Goal: Find specific page/section: Find specific page/section

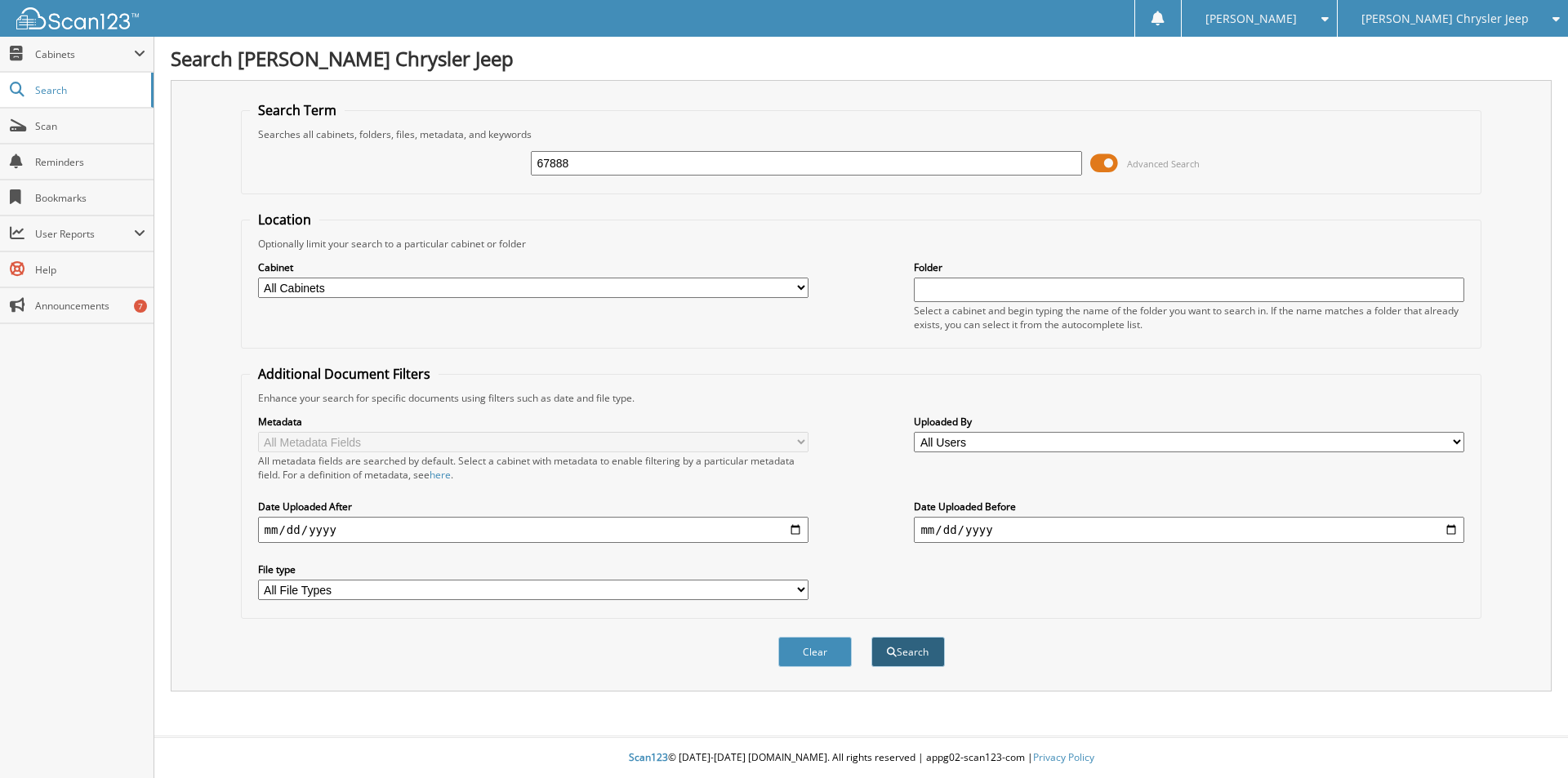
type input "67888"
click at [921, 652] on button "Search" at bounding box center [908, 652] width 73 height 31
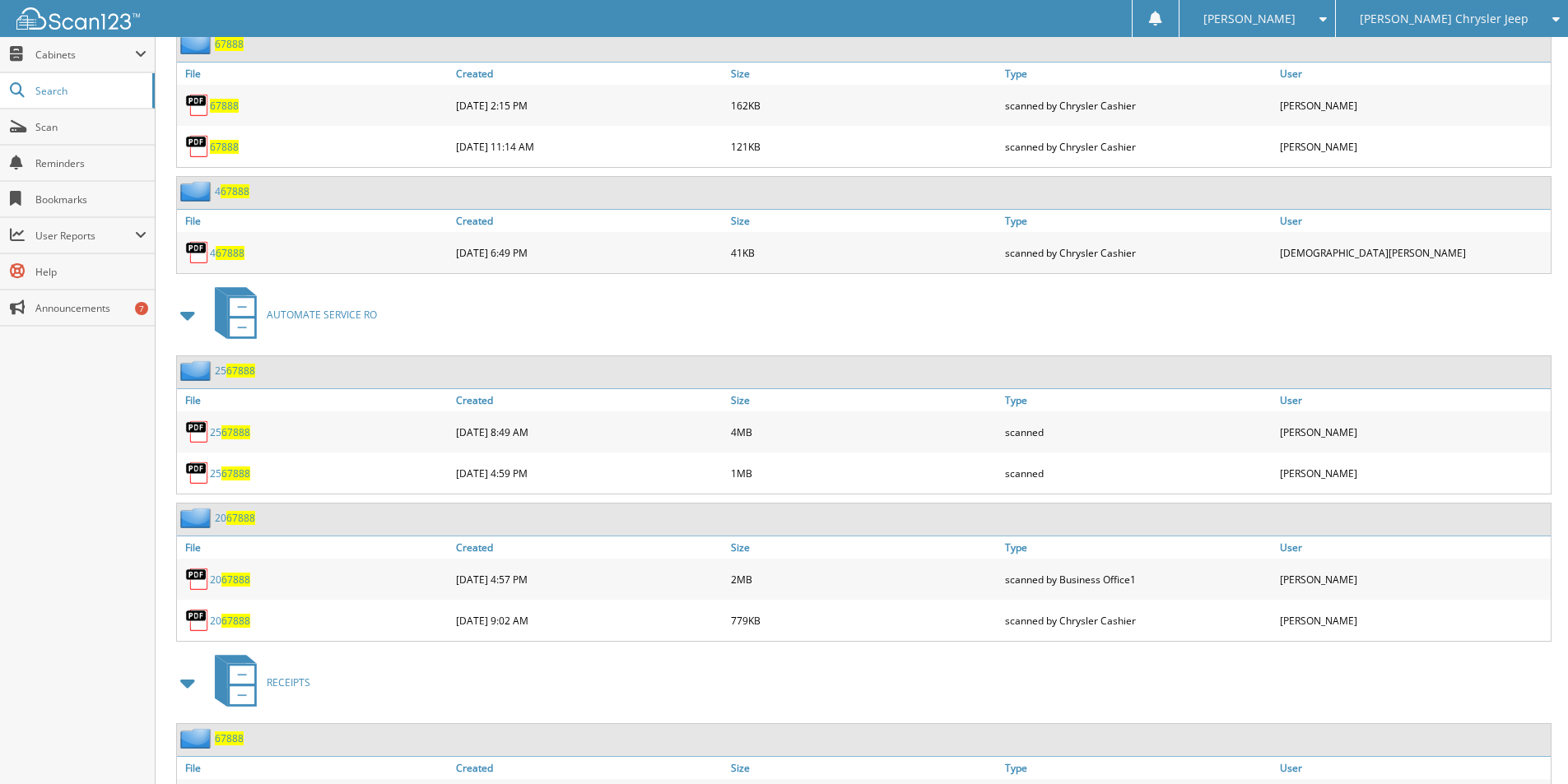
scroll to position [822, 0]
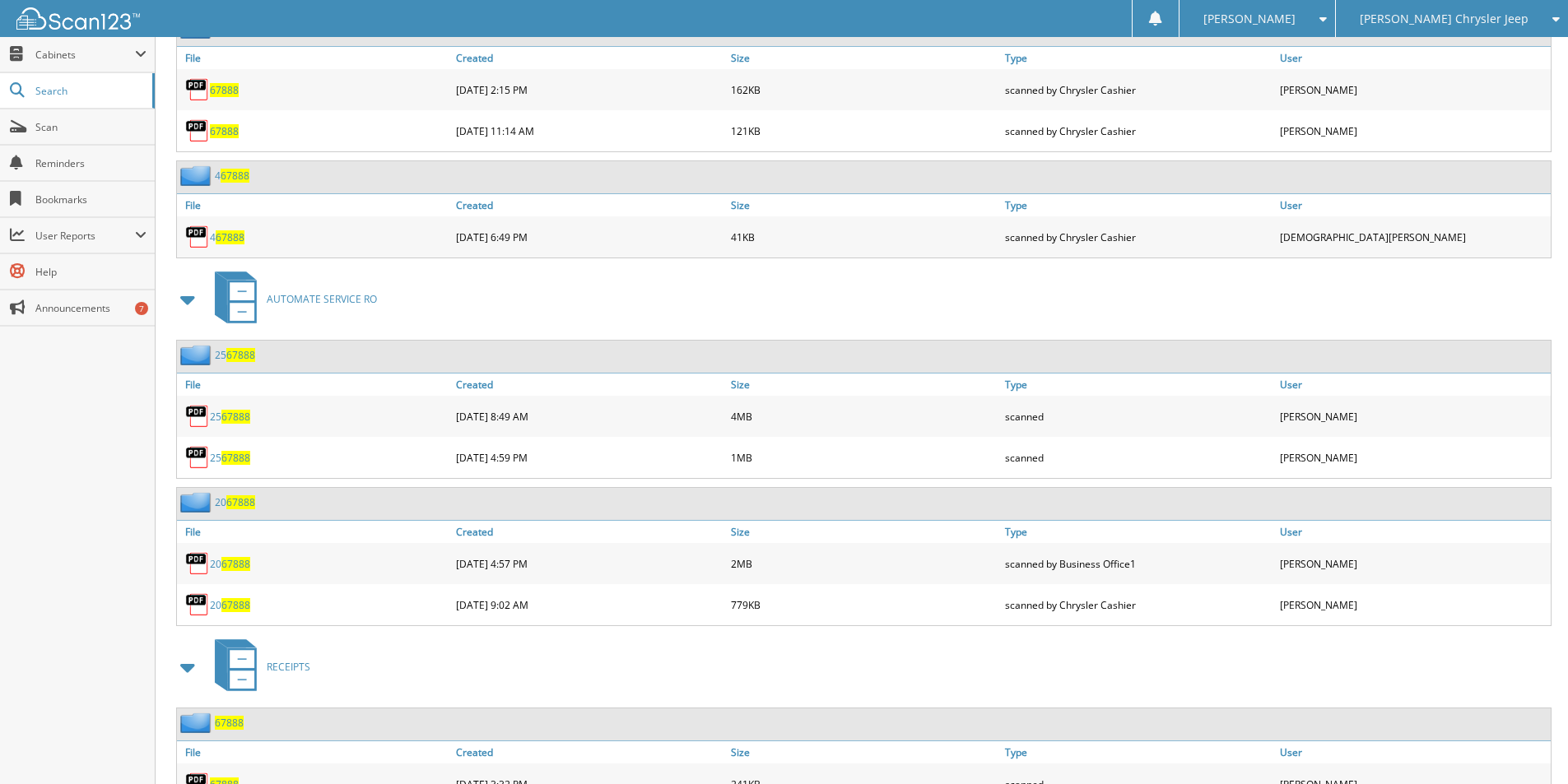
click at [238, 414] on span "67888" at bounding box center [235, 416] width 29 height 14
click at [229, 457] on span "67888" at bounding box center [235, 457] width 29 height 14
click at [221, 415] on link "25 67888" at bounding box center [229, 416] width 40 height 14
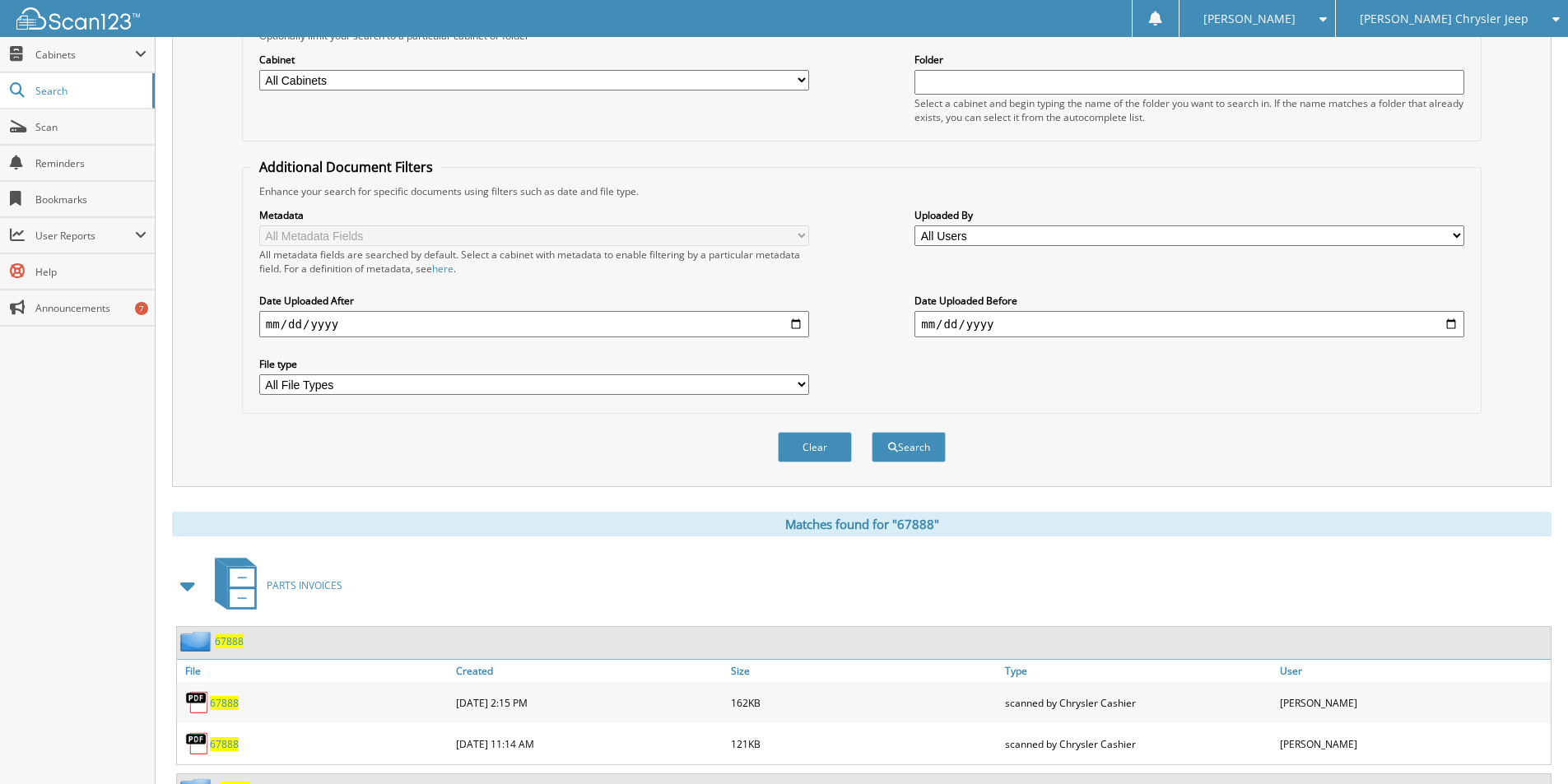
scroll to position [0, 0]
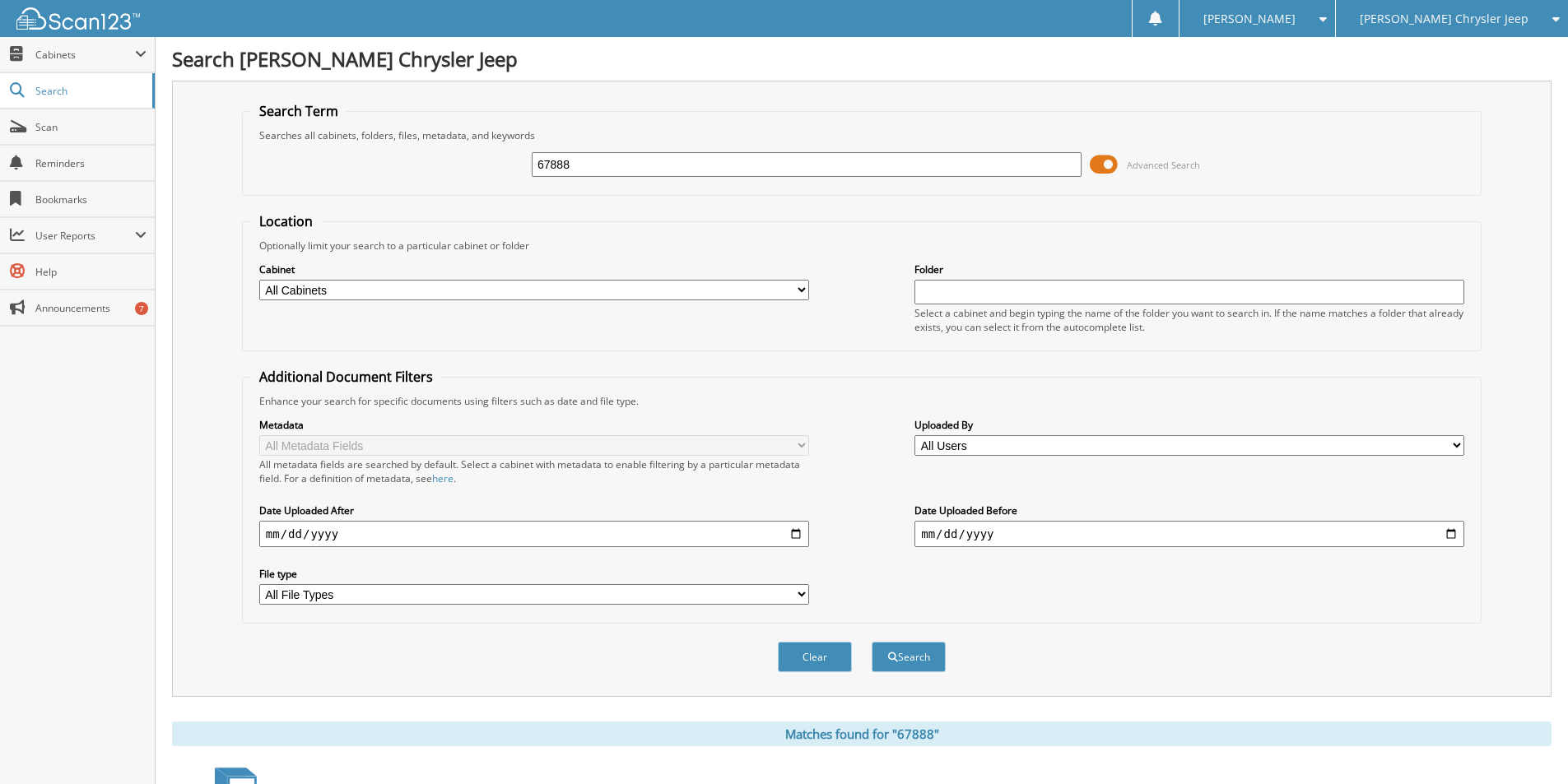
drag, startPoint x: 595, startPoint y: 167, endPoint x: 412, endPoint y: 179, distance: 183.4
click at [412, 179] on div "67888 Advanced Search" at bounding box center [861, 164] width 1222 height 44
type input "66182"
click at [872, 642] on button "Search" at bounding box center [908, 657] width 74 height 31
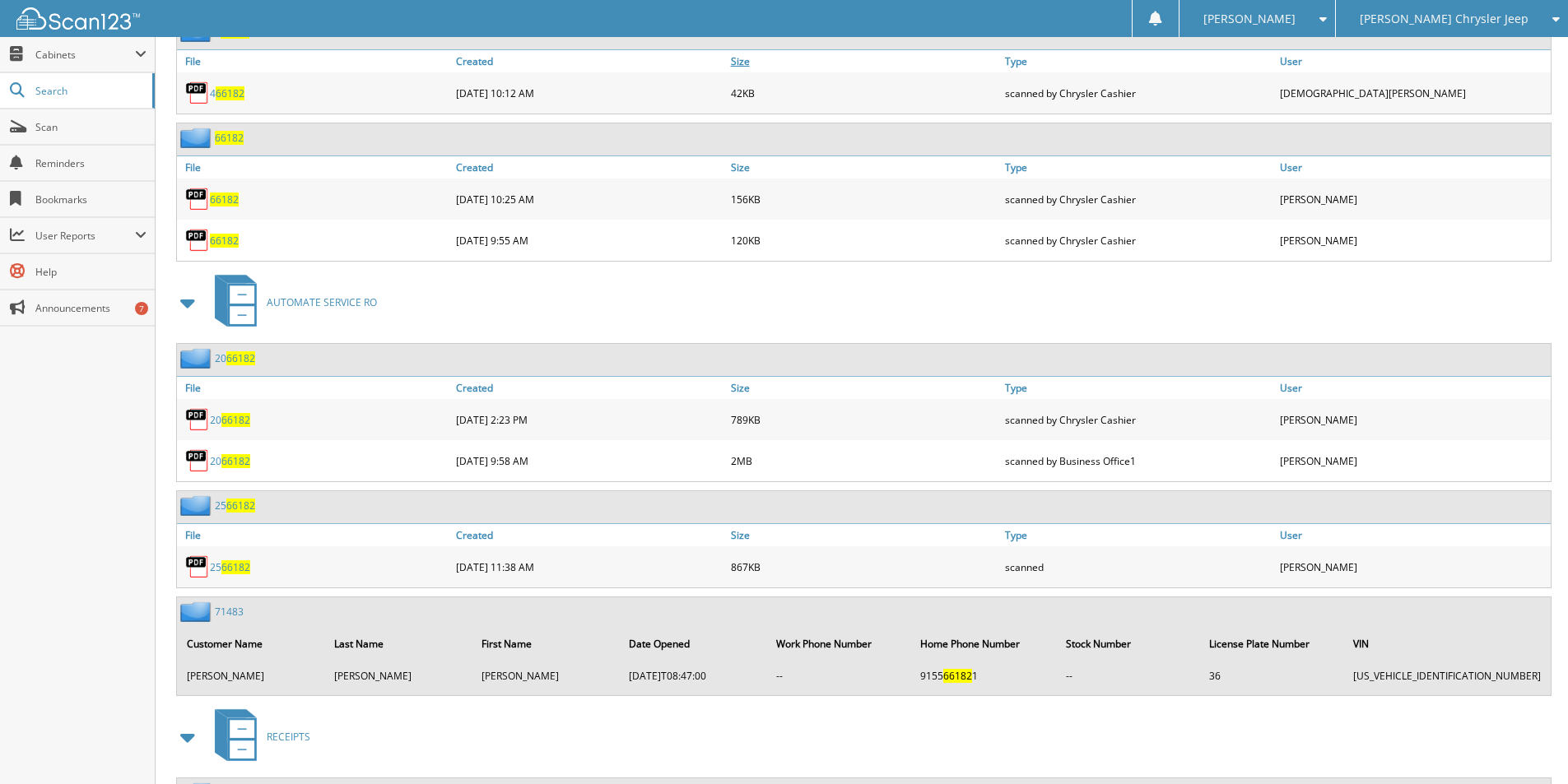
scroll to position [1069, 0]
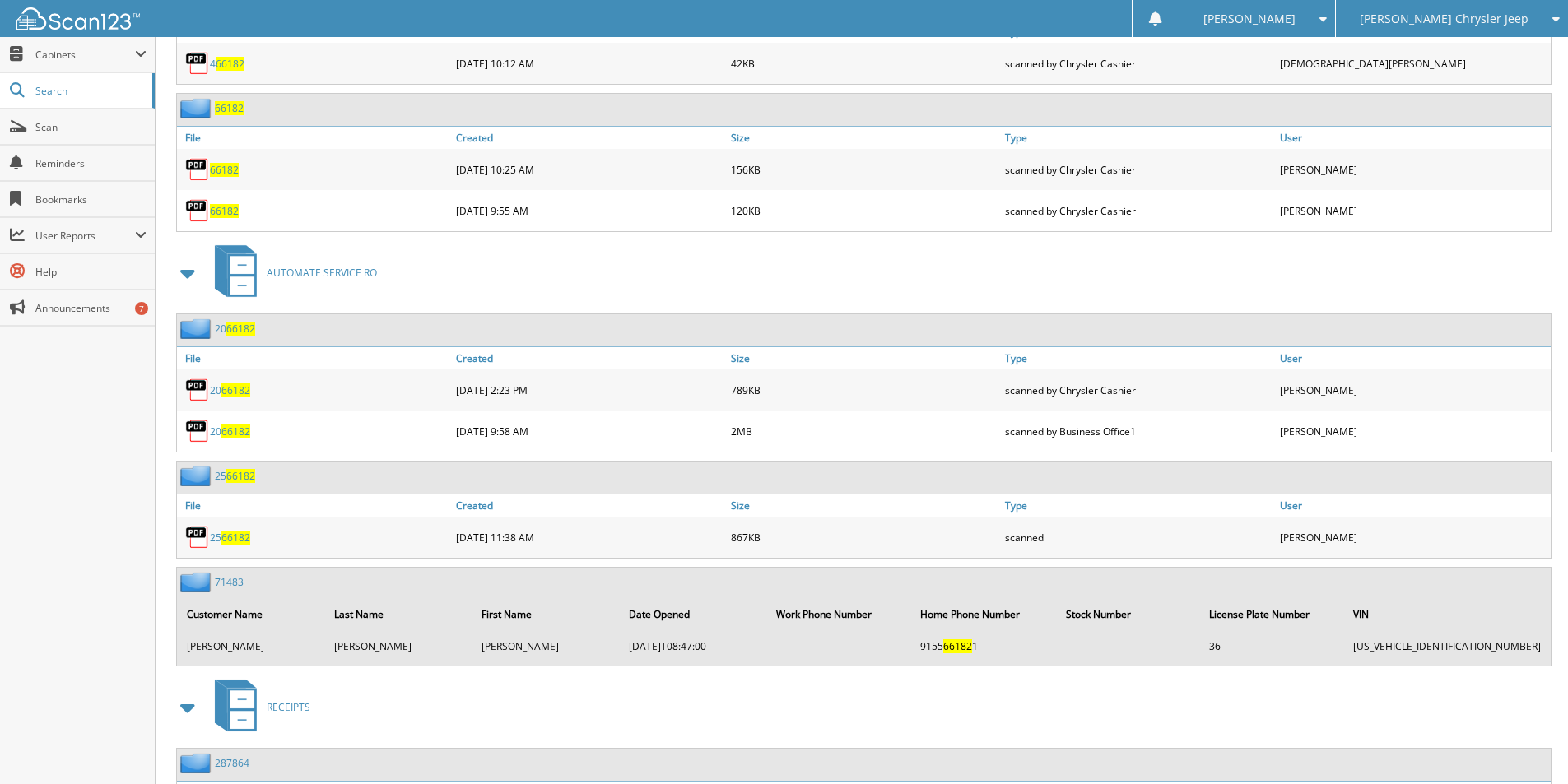
click at [231, 535] on span "66182" at bounding box center [235, 537] width 29 height 14
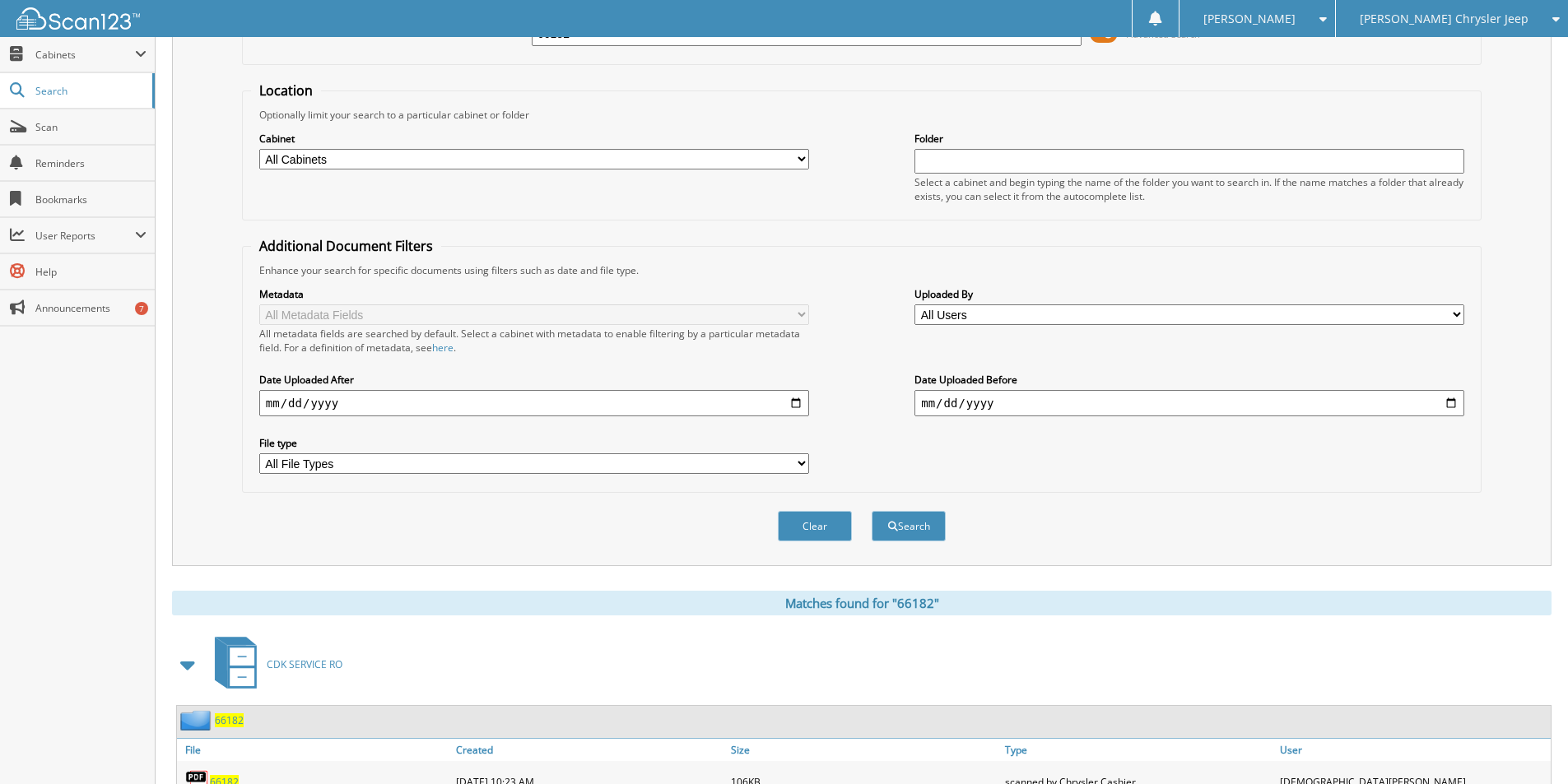
scroll to position [0, 0]
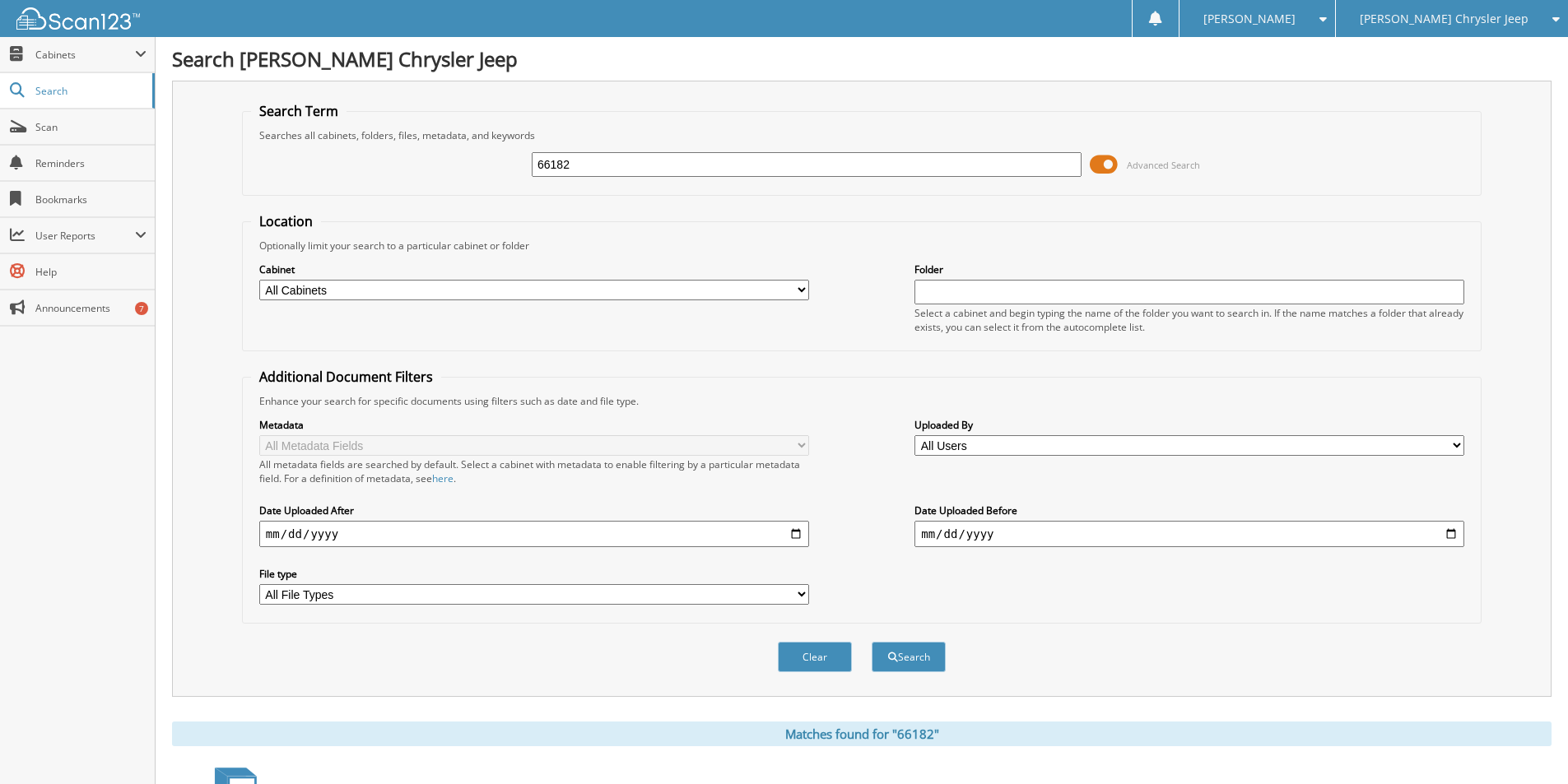
drag, startPoint x: 578, startPoint y: 166, endPoint x: 331, endPoint y: 108, distance: 253.7
click at [331, 108] on fieldset "Search Term Searches all cabinets, folders, files, metadata, and keywords 66182…" at bounding box center [861, 149] width 1239 height 94
type input "66751"
click at [901, 659] on button "Search" at bounding box center [908, 657] width 74 height 31
drag, startPoint x: 596, startPoint y: 167, endPoint x: 492, endPoint y: 167, distance: 104.0
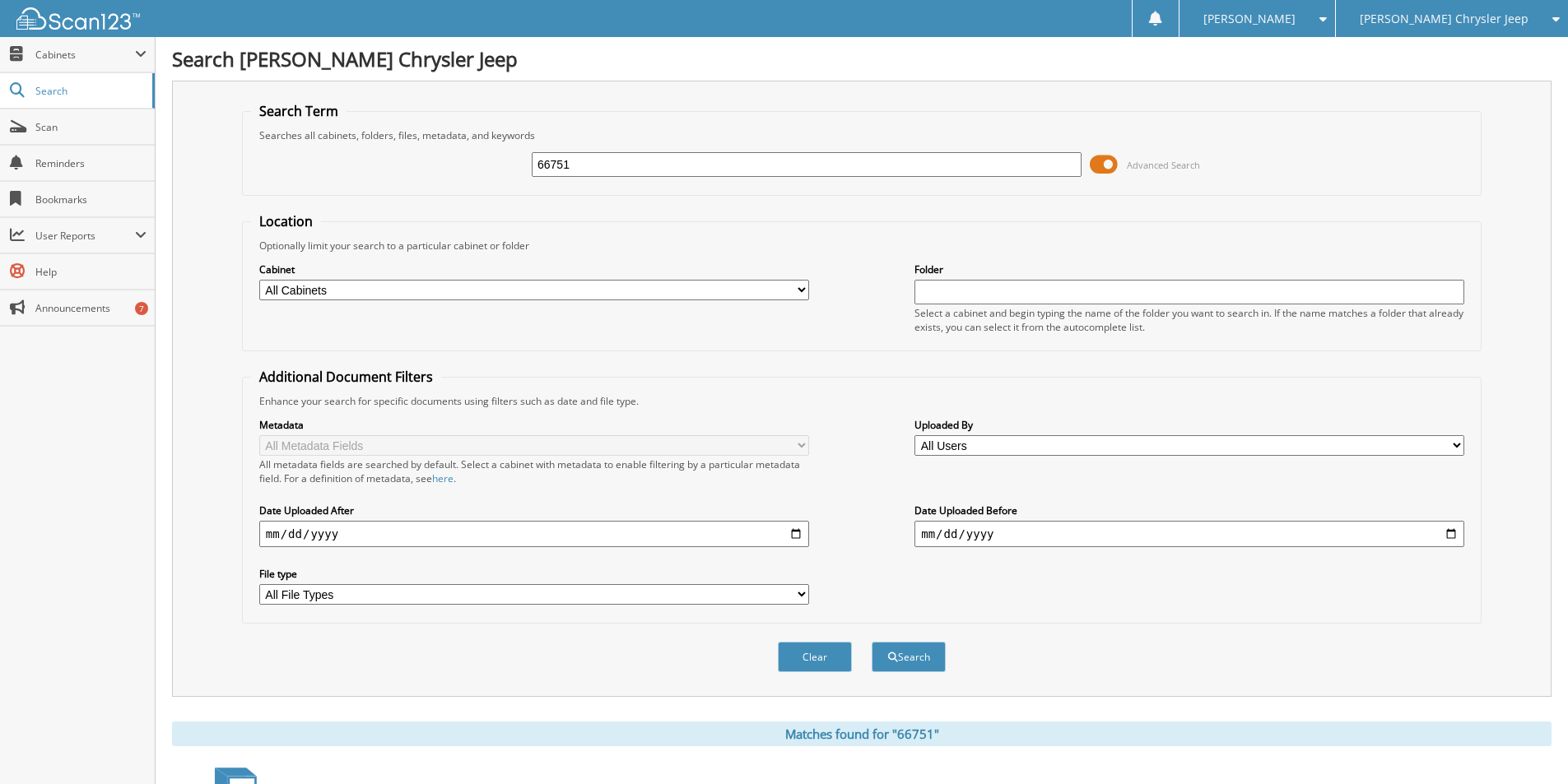
click at [492, 167] on div "66751 Advanced Search" at bounding box center [861, 164] width 1222 height 44
type input "67138"
click at [904, 656] on button "Search" at bounding box center [908, 657] width 74 height 31
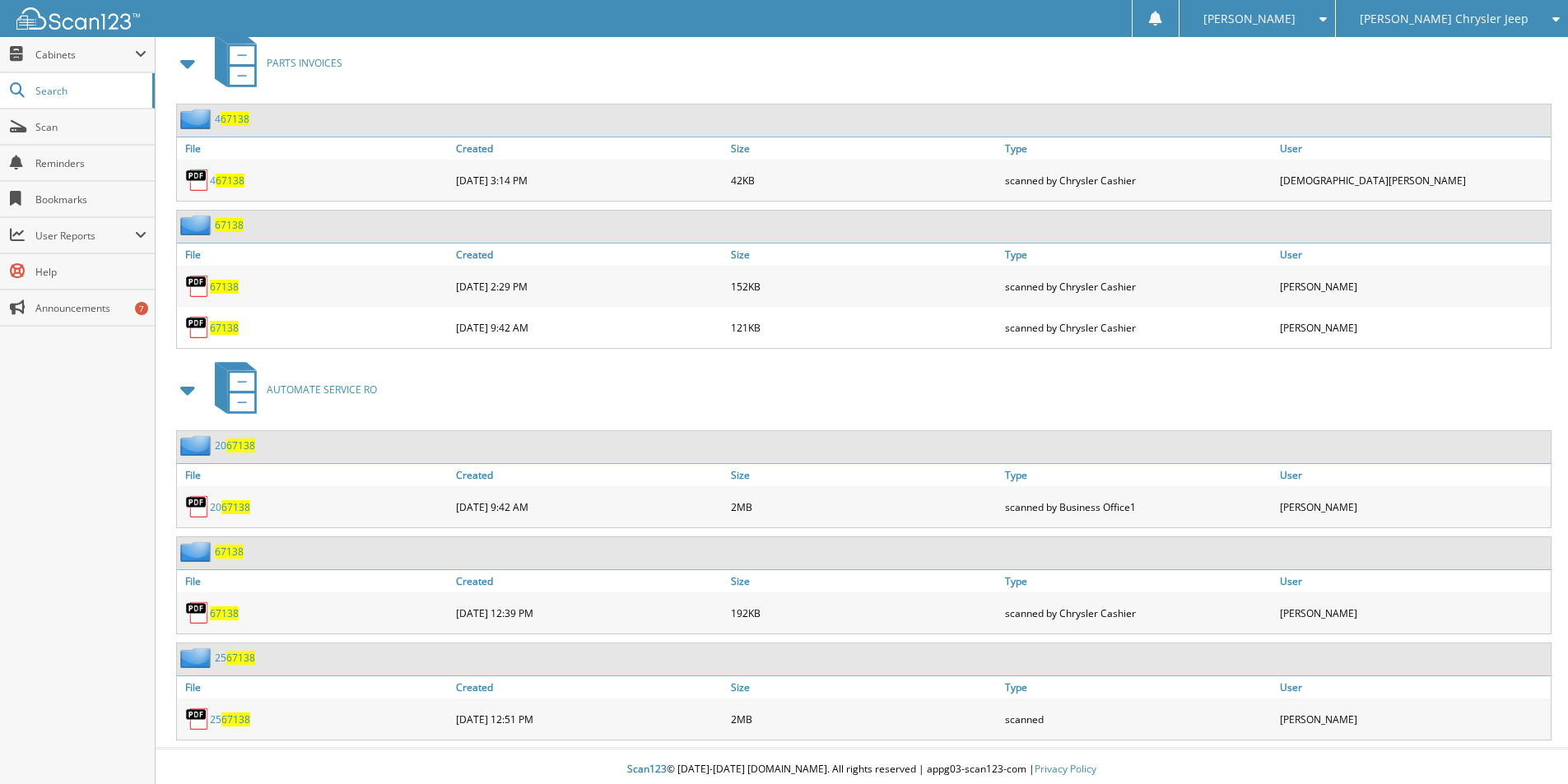
scroll to position [1207, 0]
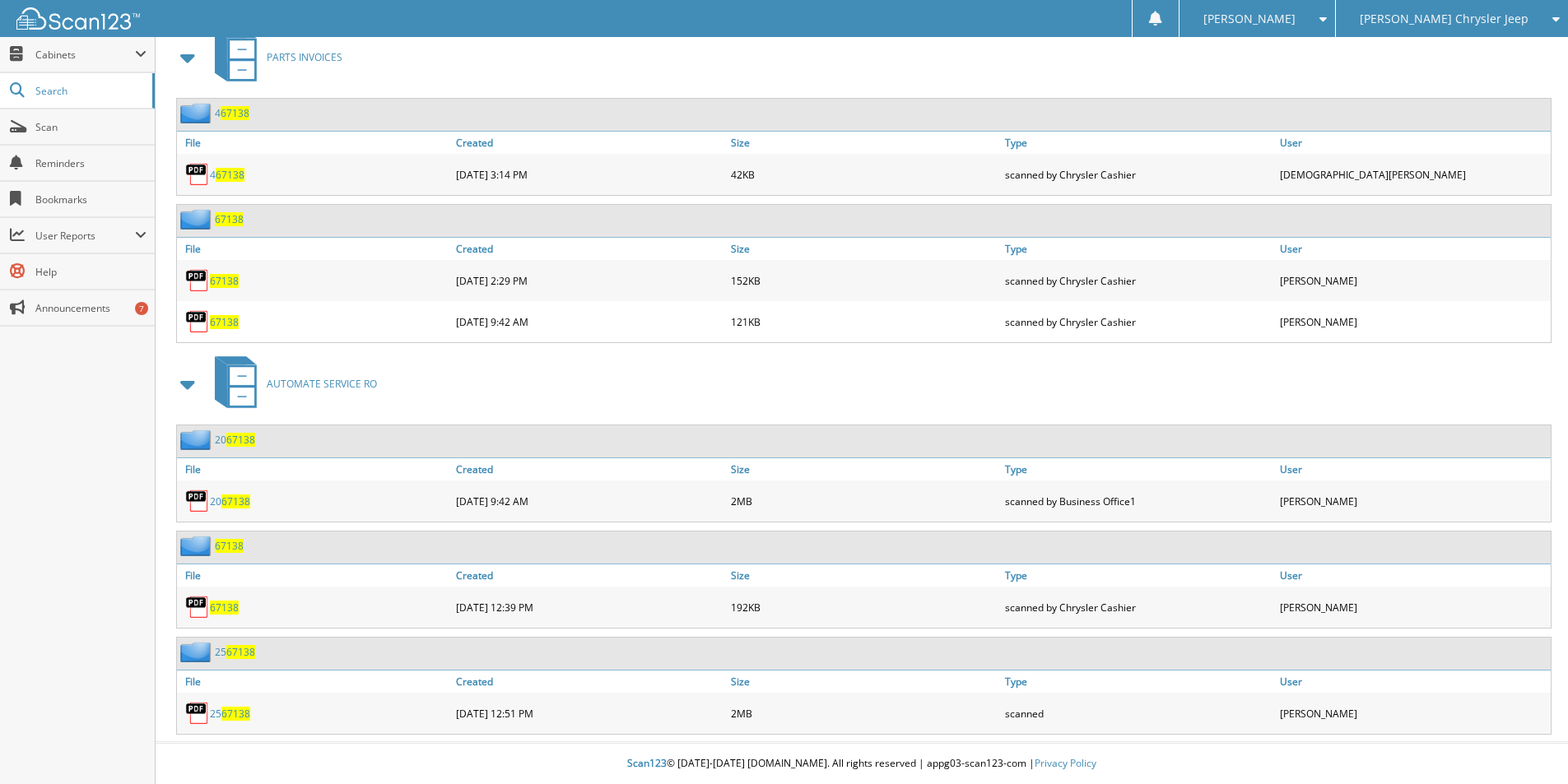
click at [231, 712] on span "67138" at bounding box center [235, 713] width 29 height 14
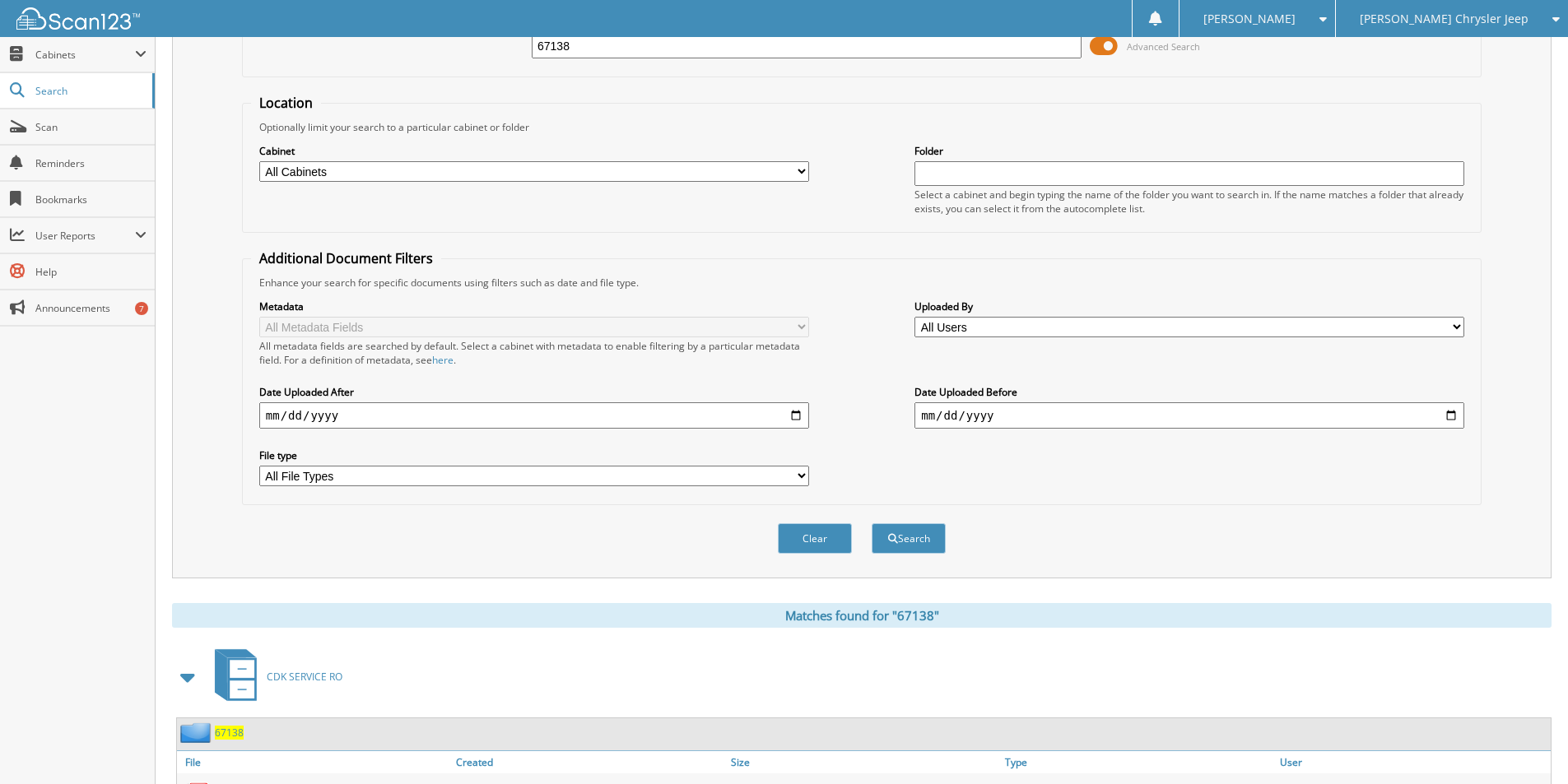
scroll to position [0, 0]
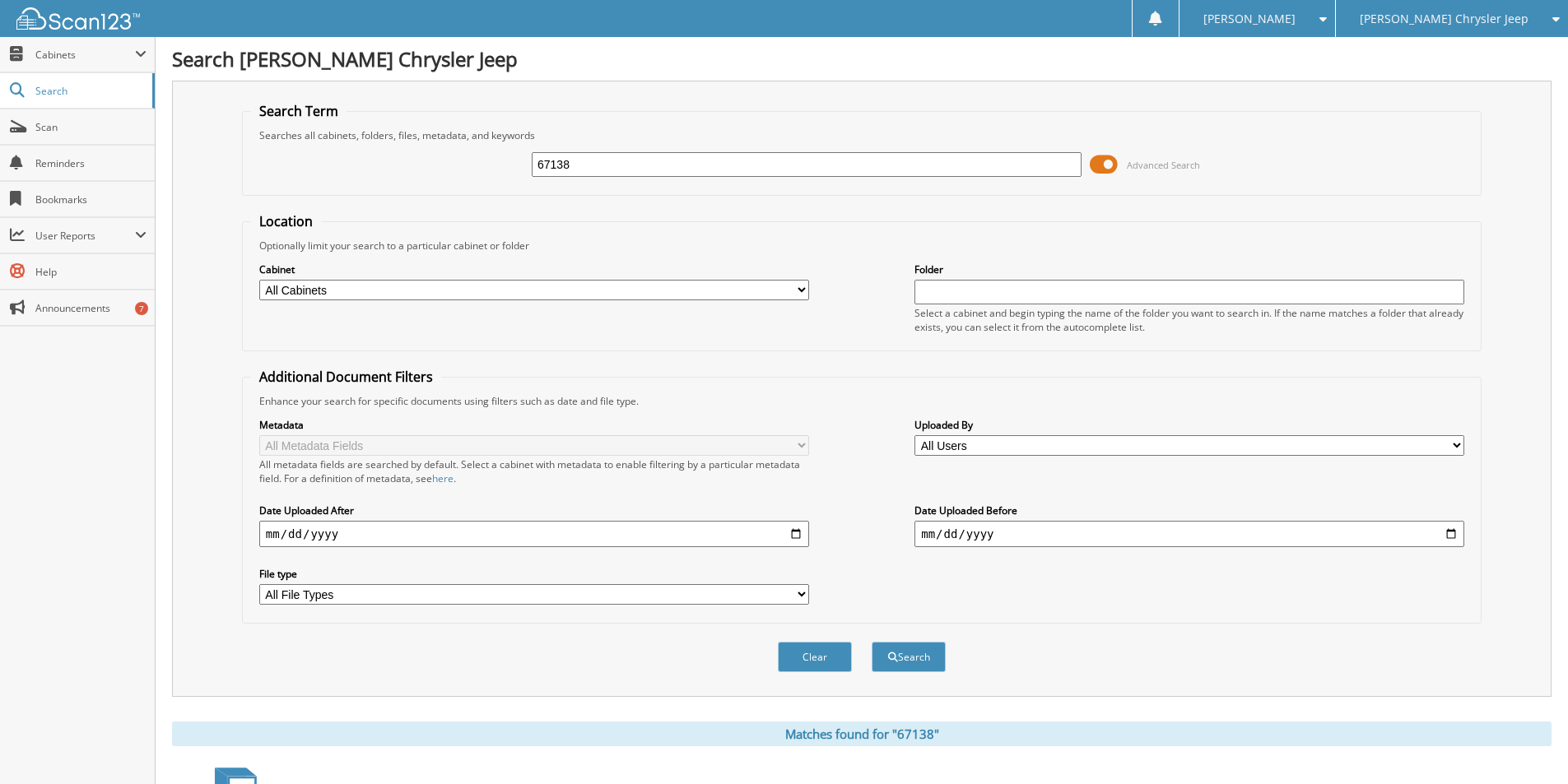
drag, startPoint x: 595, startPoint y: 167, endPoint x: 759, endPoint y: 211, distance: 169.8
click at [419, 172] on div "67138 Advanced Search" at bounding box center [861, 164] width 1222 height 44
type input "67636"
click at [908, 657] on button "Search" at bounding box center [908, 657] width 74 height 31
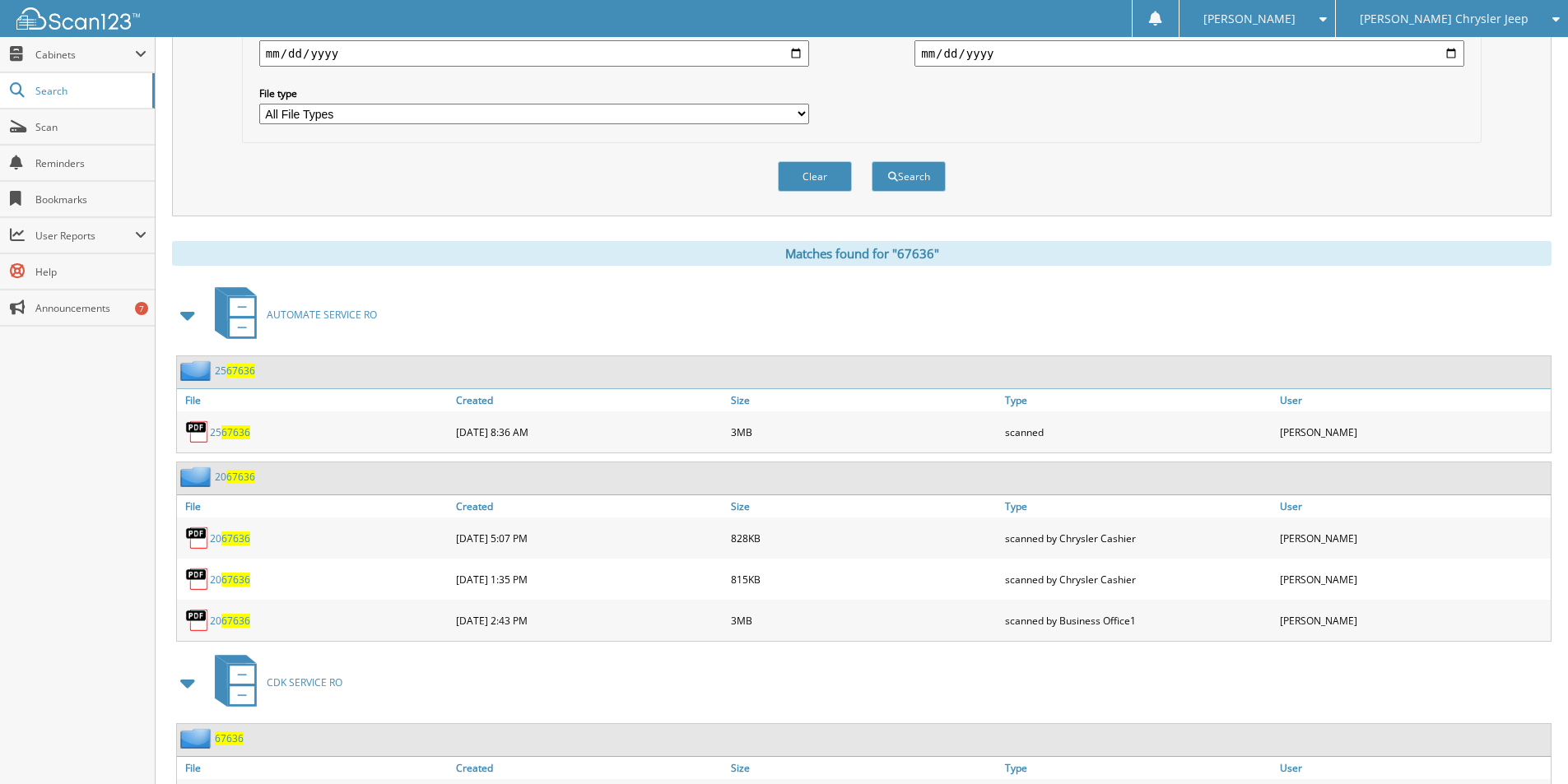
scroll to position [493, 0]
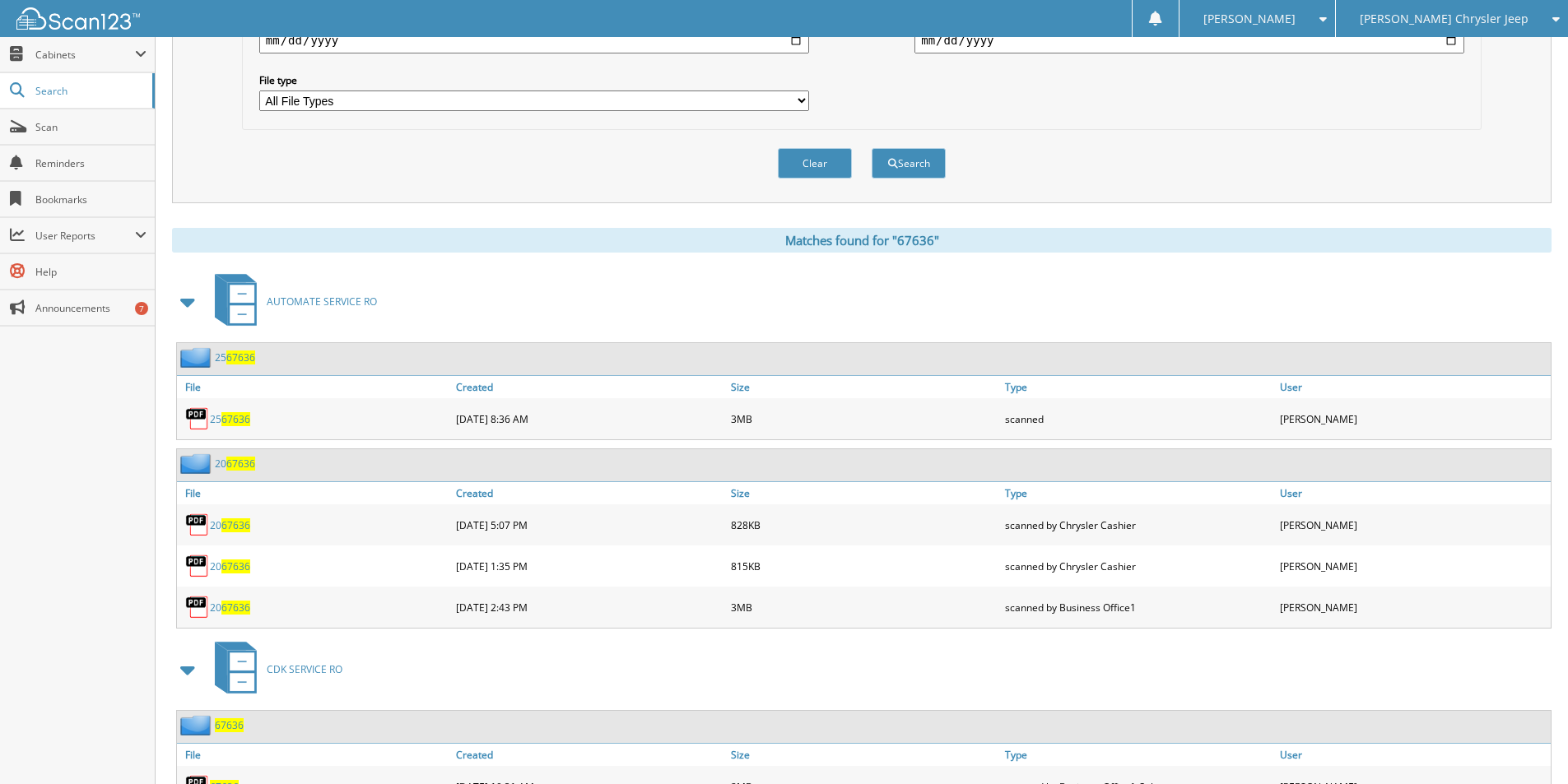
click at [231, 420] on span "67636" at bounding box center [235, 418] width 29 height 14
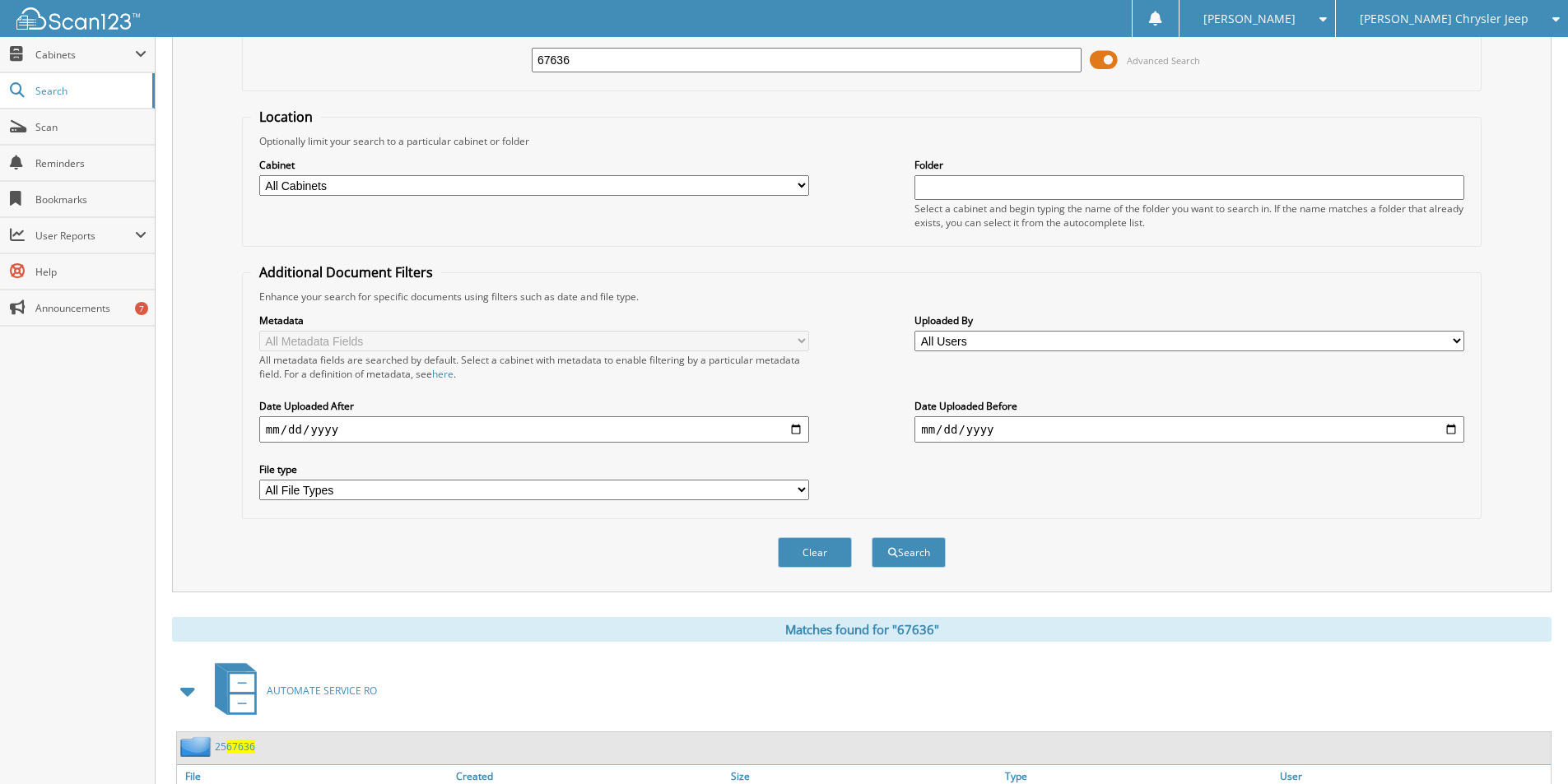
scroll to position [0, 0]
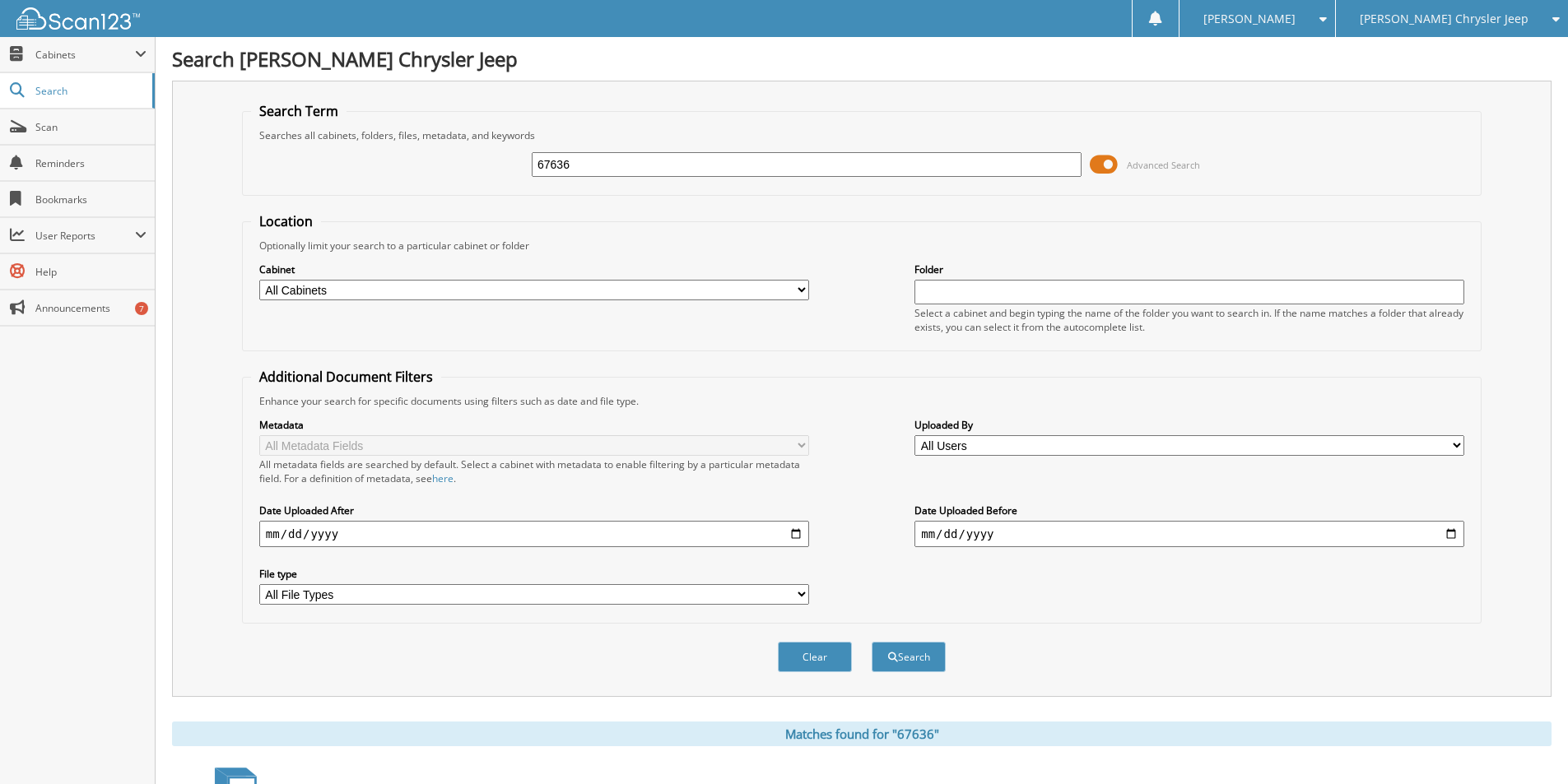
drag, startPoint x: 610, startPoint y: 172, endPoint x: 360, endPoint y: 121, distance: 255.1
click at [360, 121] on fieldset "Search Term Searches all cabinets, folders, files, metadata, and keywords 67636…" at bounding box center [861, 149] width 1239 height 94
type input "68205"
click at [872, 642] on button "Search" at bounding box center [908, 657] width 74 height 31
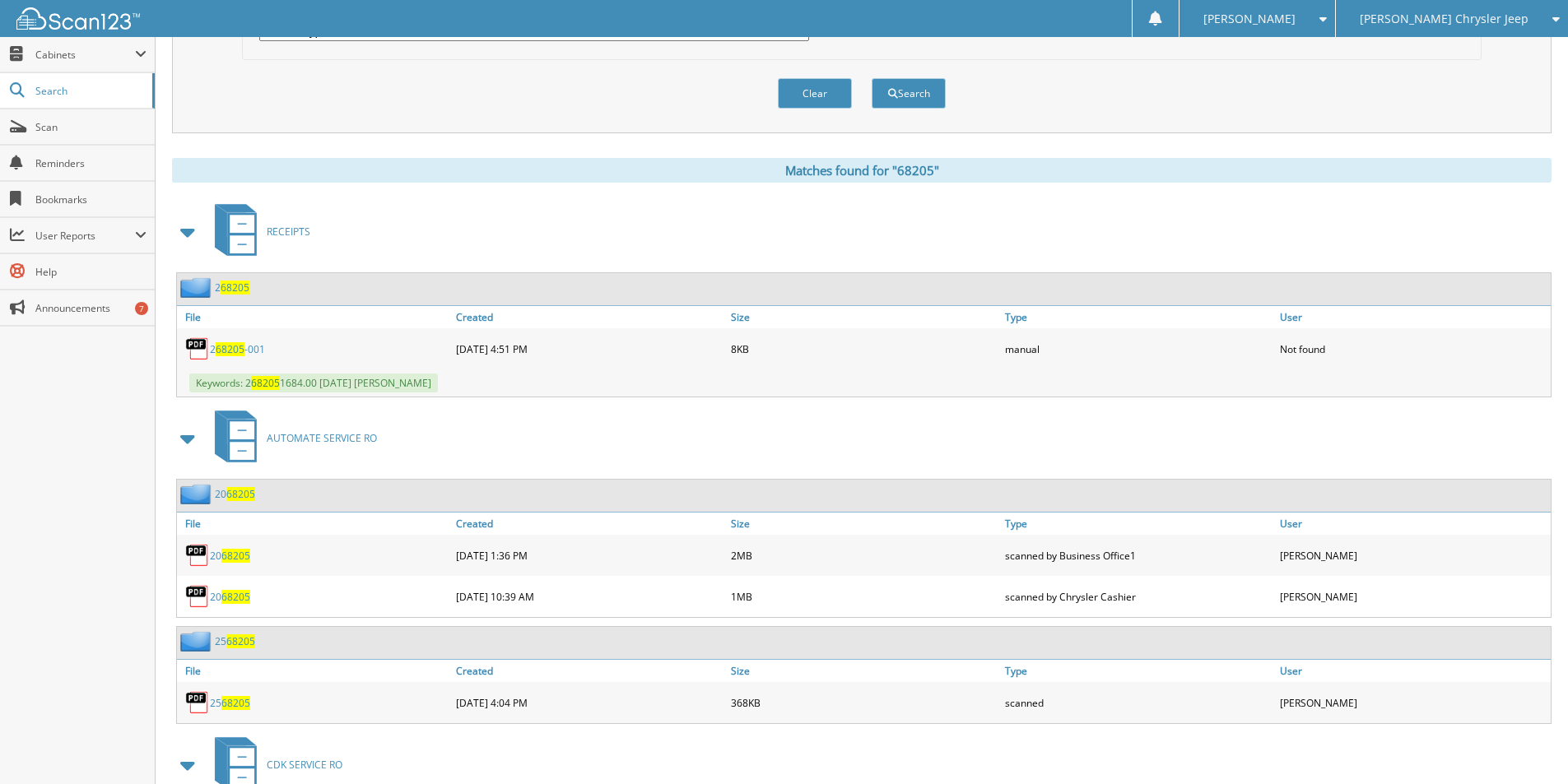
scroll to position [575, 0]
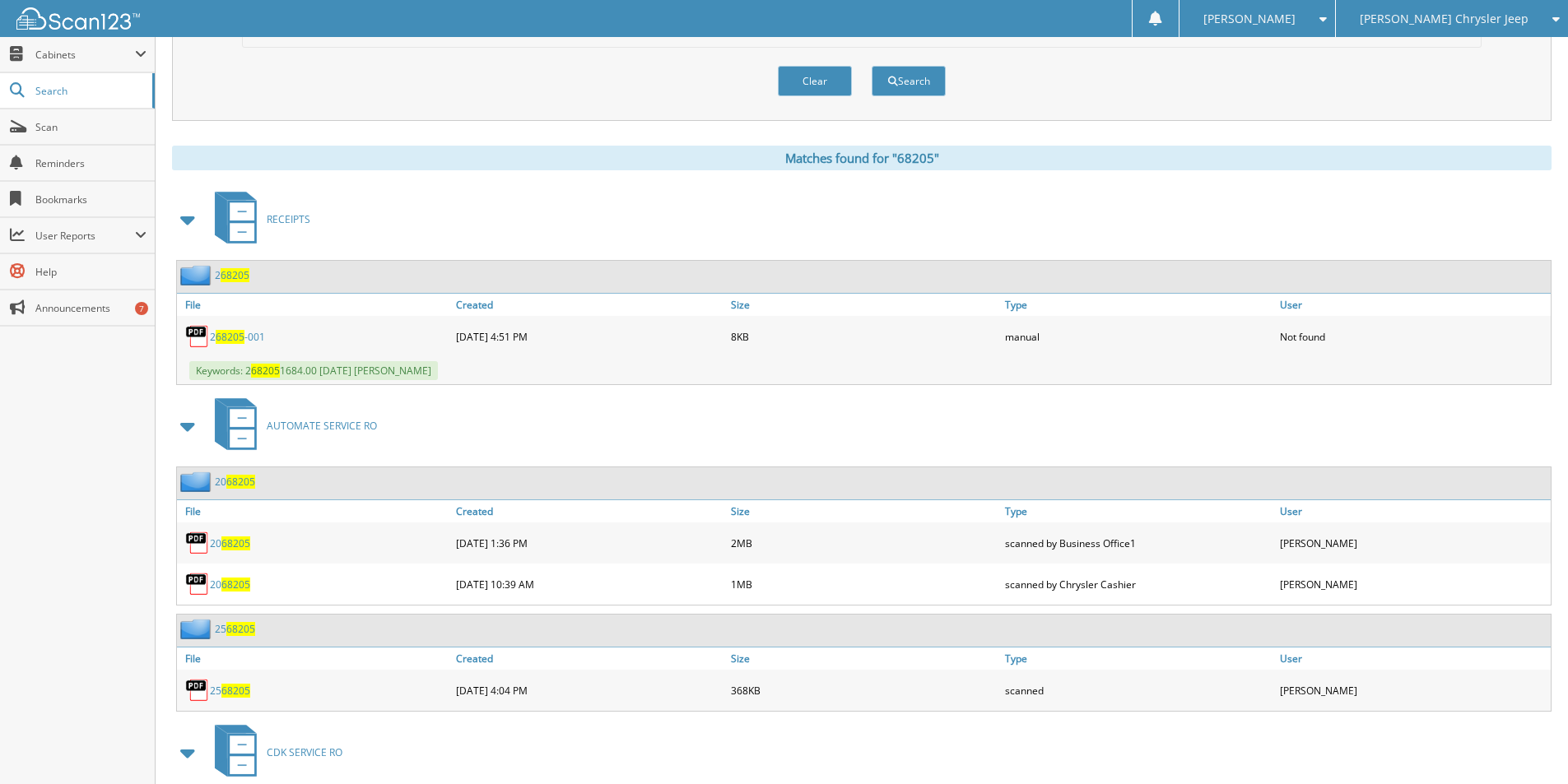
click at [234, 690] on span "68205" at bounding box center [235, 690] width 29 height 14
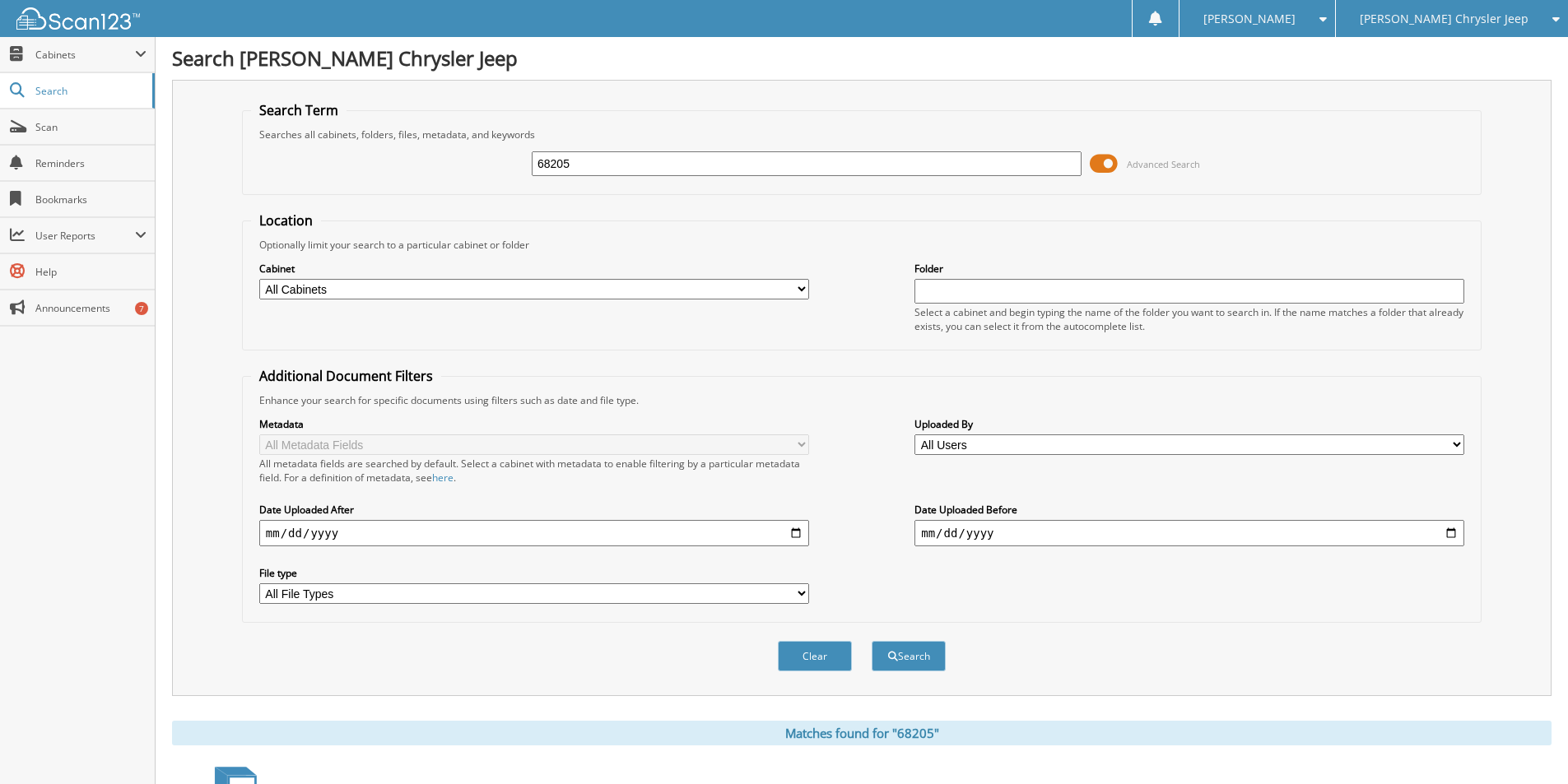
scroll to position [0, 0]
drag, startPoint x: 494, startPoint y: 136, endPoint x: 400, endPoint y: 119, distance: 95.5
click at [418, 124] on fieldset "Search Term Searches all cabinets, folders, files, metadata, and keywords 68205…" at bounding box center [861, 149] width 1239 height 94
type input "68900"
click at [915, 657] on button "Search" at bounding box center [908, 657] width 74 height 31
